Goal: Task Accomplishment & Management: Use online tool/utility

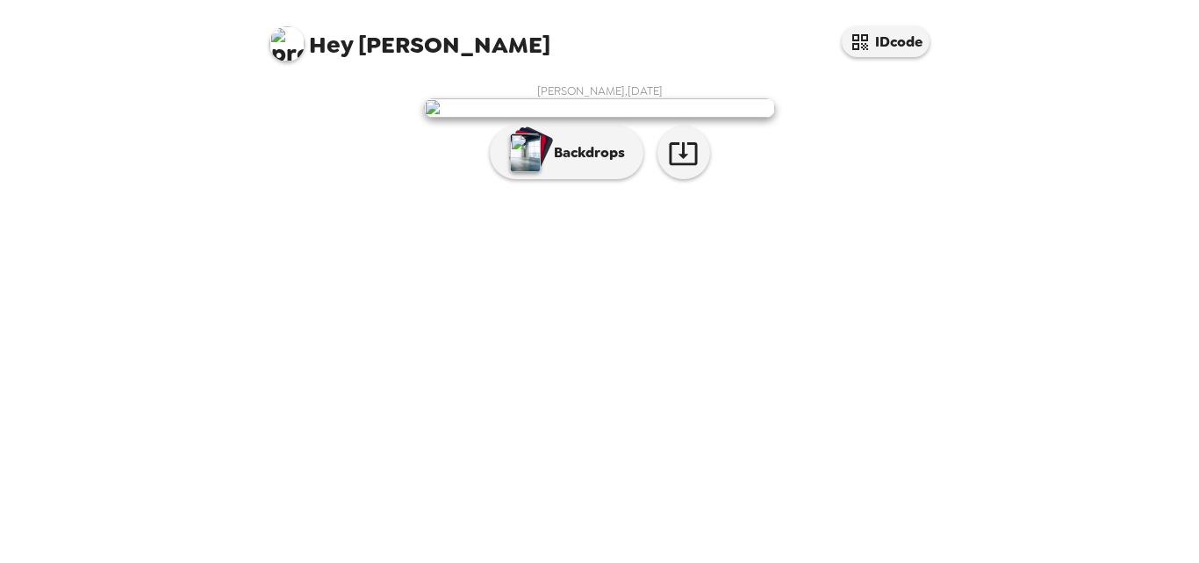
scroll to position [68, 0]
click at [551, 163] on p "Backdrops" at bounding box center [585, 152] width 80 height 21
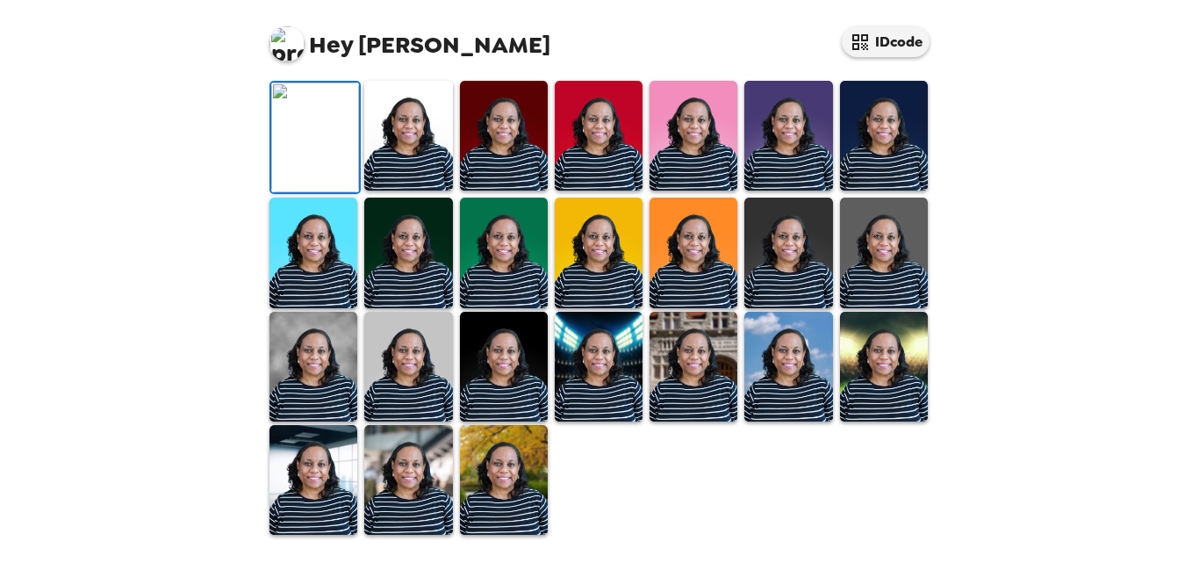
scroll to position [241, 0]
click at [741, 60] on icon "button" at bounding box center [749, 44] width 31 height 31
click at [416, 459] on img at bounding box center [408, 480] width 88 height 110
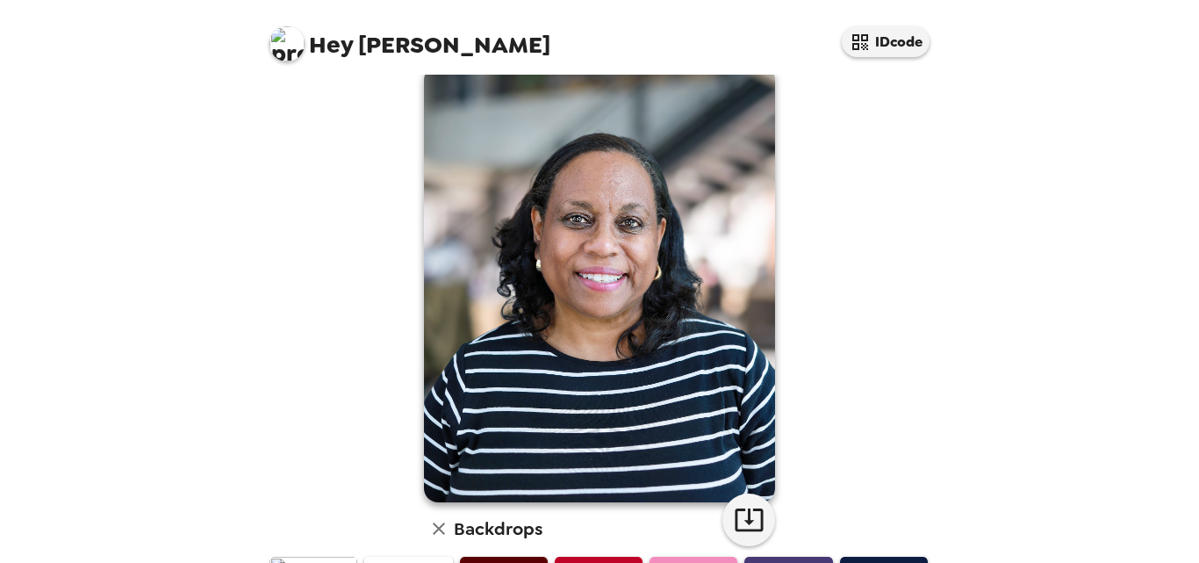
scroll to position [68, 0]
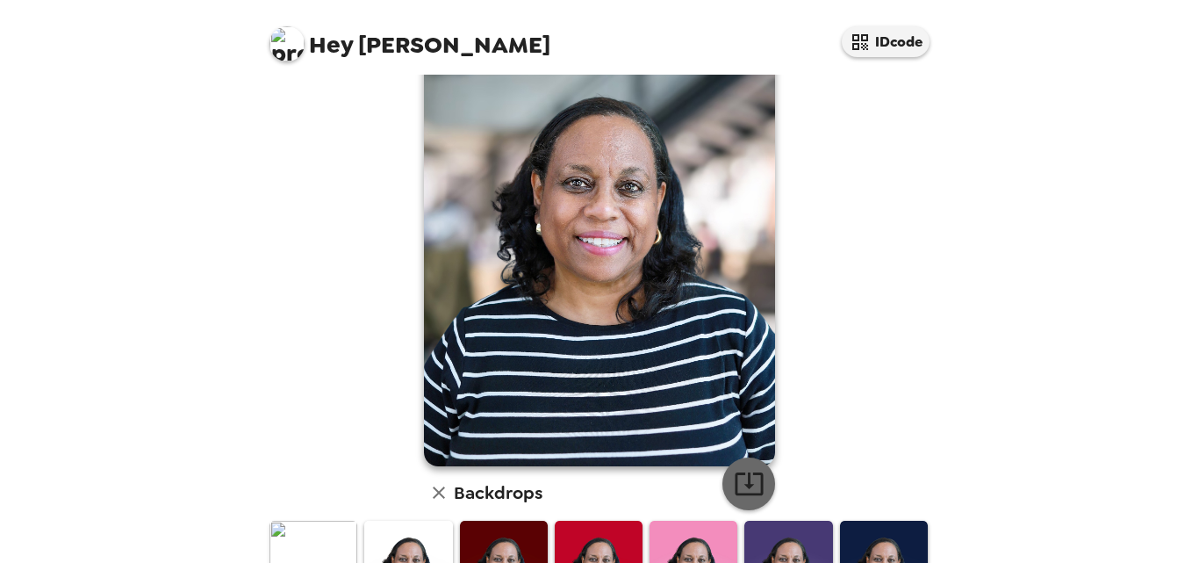
click at [743, 478] on icon "button" at bounding box center [749, 483] width 28 height 23
